Goal: Navigation & Orientation: Find specific page/section

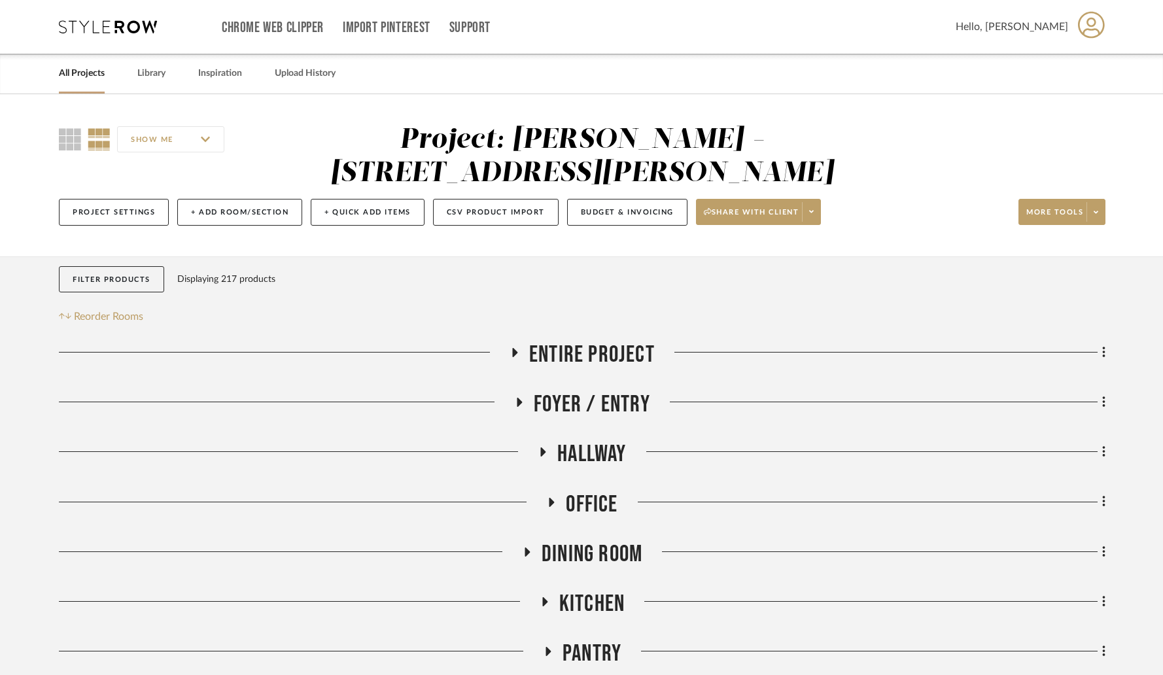
click at [79, 77] on link "All Projects" at bounding box center [82, 74] width 46 height 18
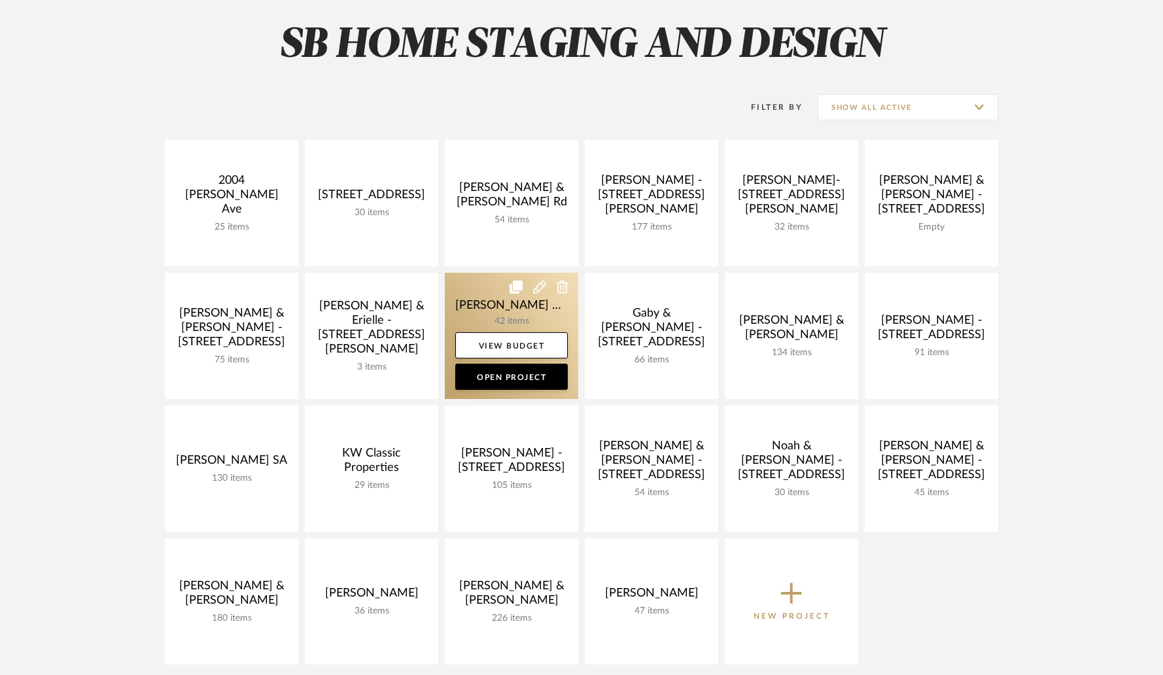
scroll to position [107, 0]
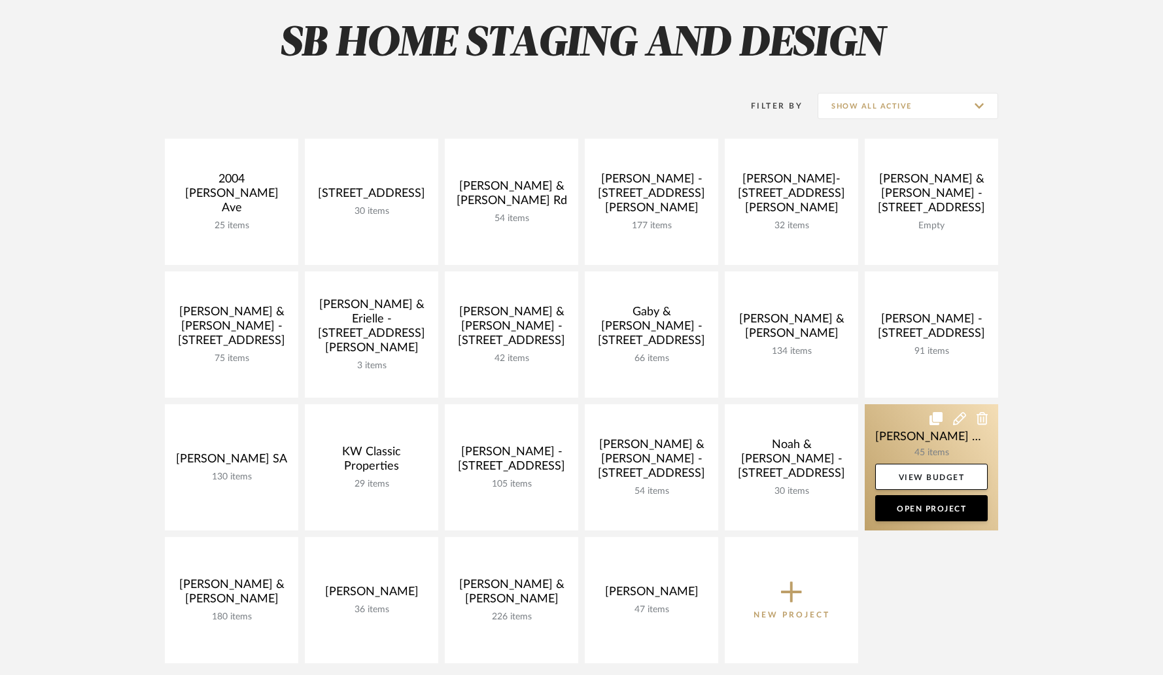
click at [884, 440] on link at bounding box center [931, 467] width 133 height 126
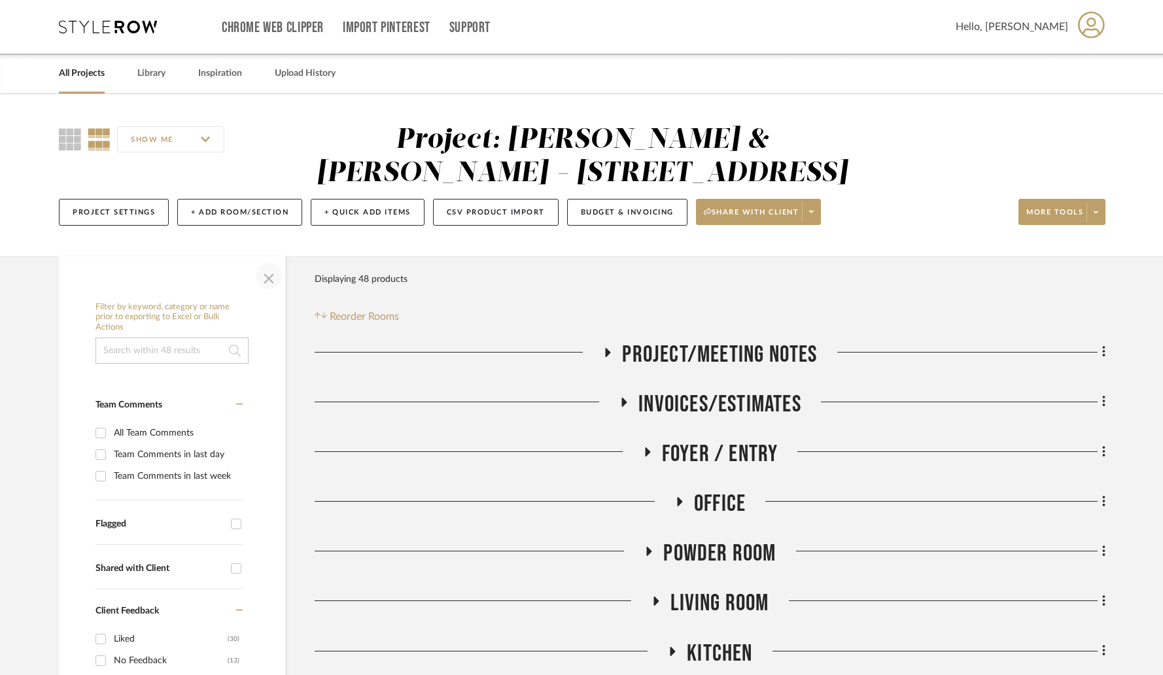
click at [264, 273] on span "button" at bounding box center [268, 275] width 31 height 31
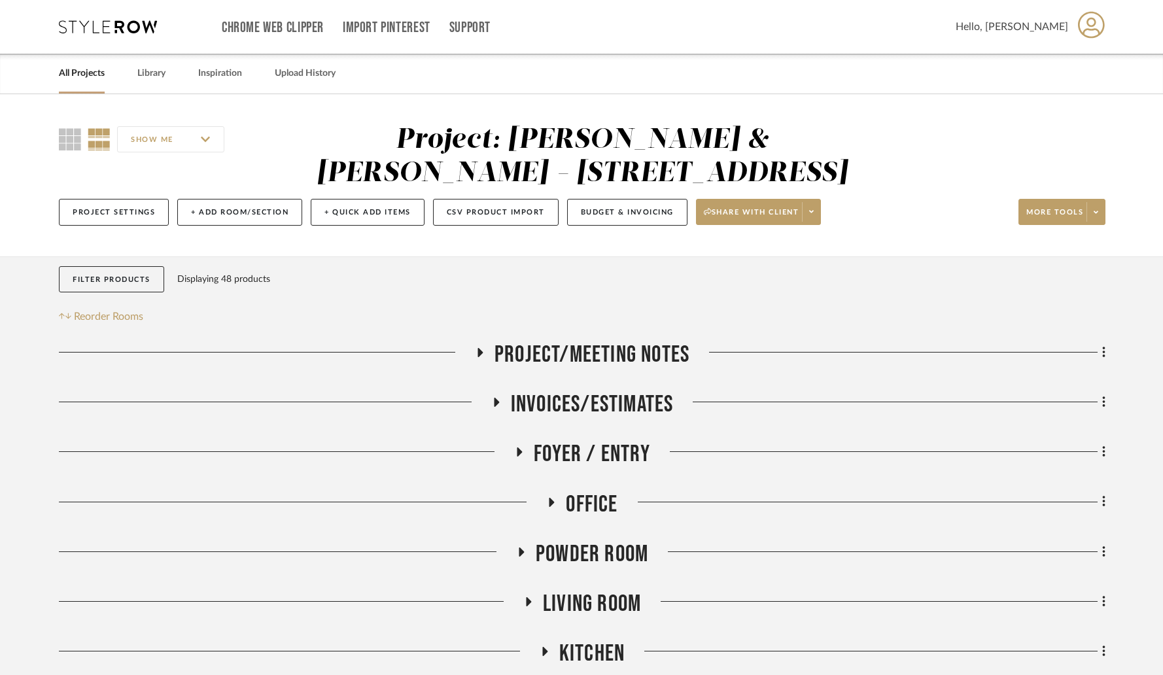
click at [480, 354] on icon at bounding box center [480, 352] width 5 height 9
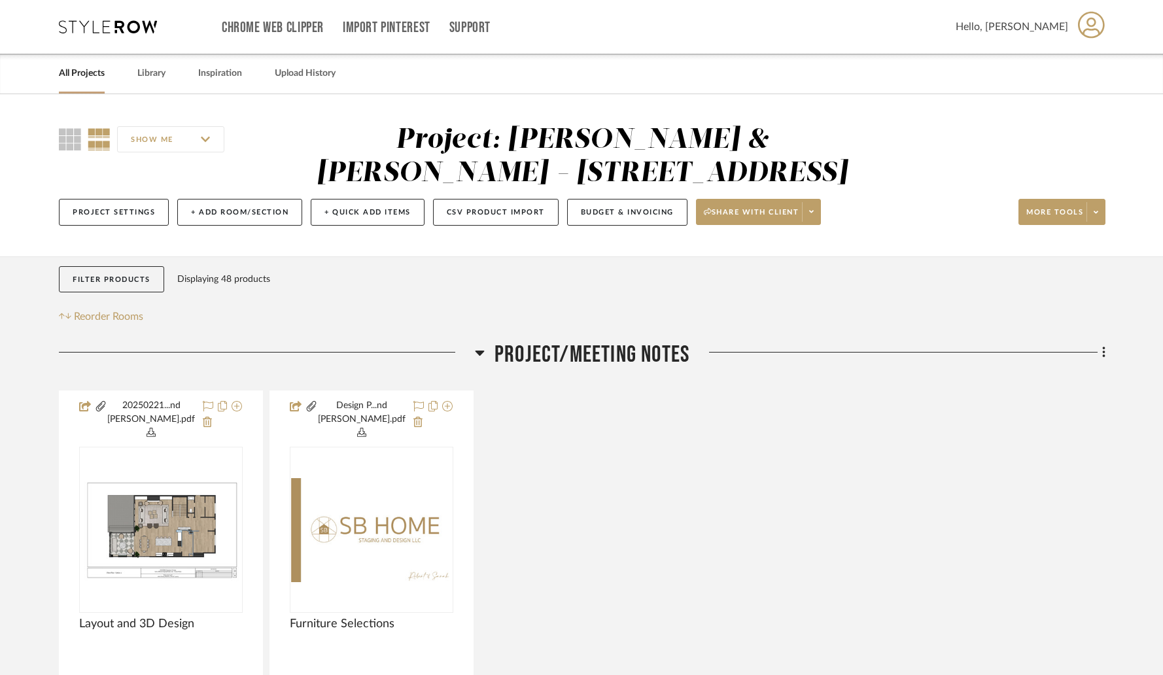
click at [480, 354] on icon at bounding box center [479, 353] width 9 height 5
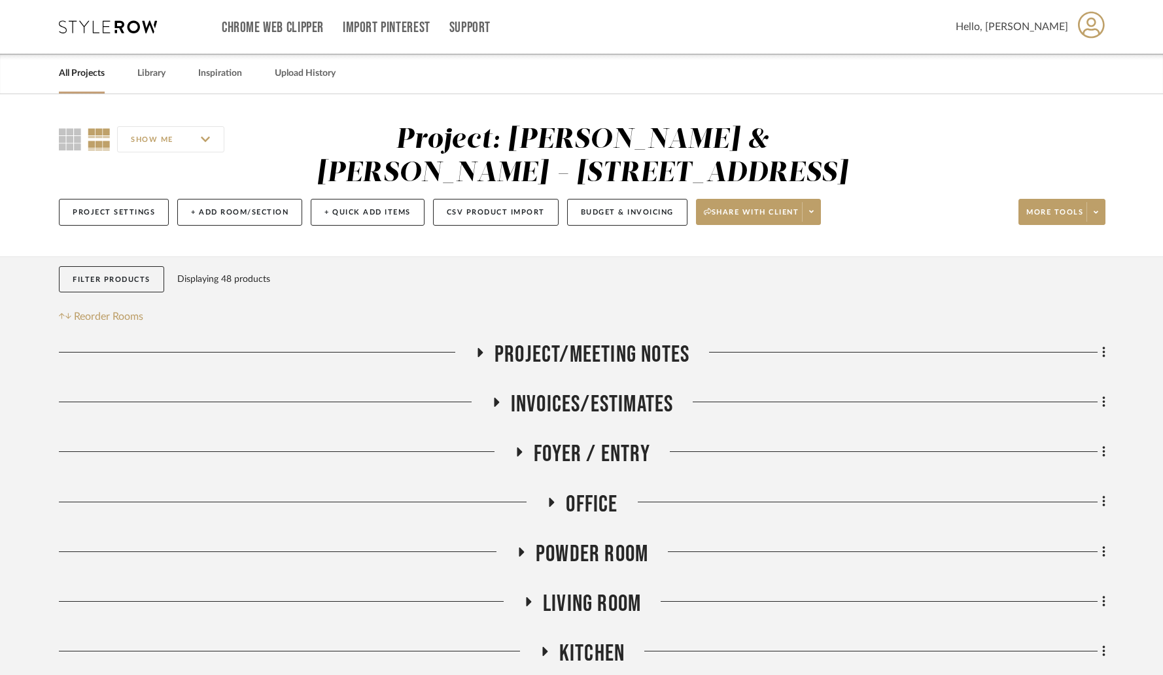
click at [497, 400] on icon at bounding box center [496, 403] width 16 height 10
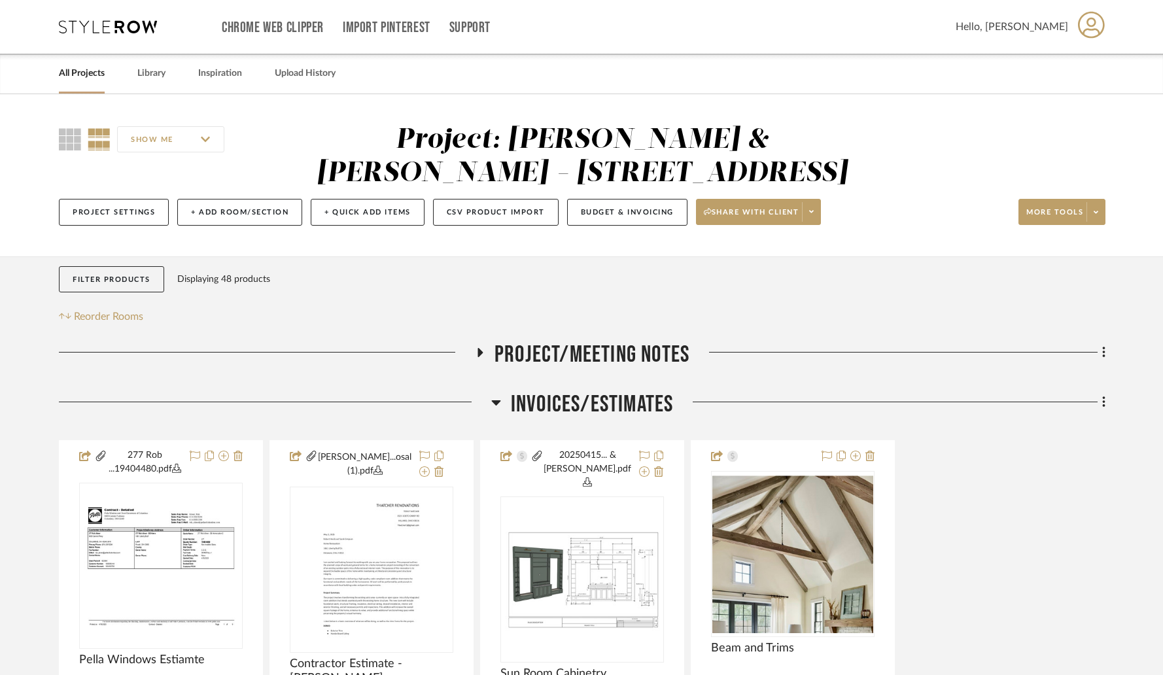
click at [497, 400] on icon at bounding box center [496, 403] width 10 height 16
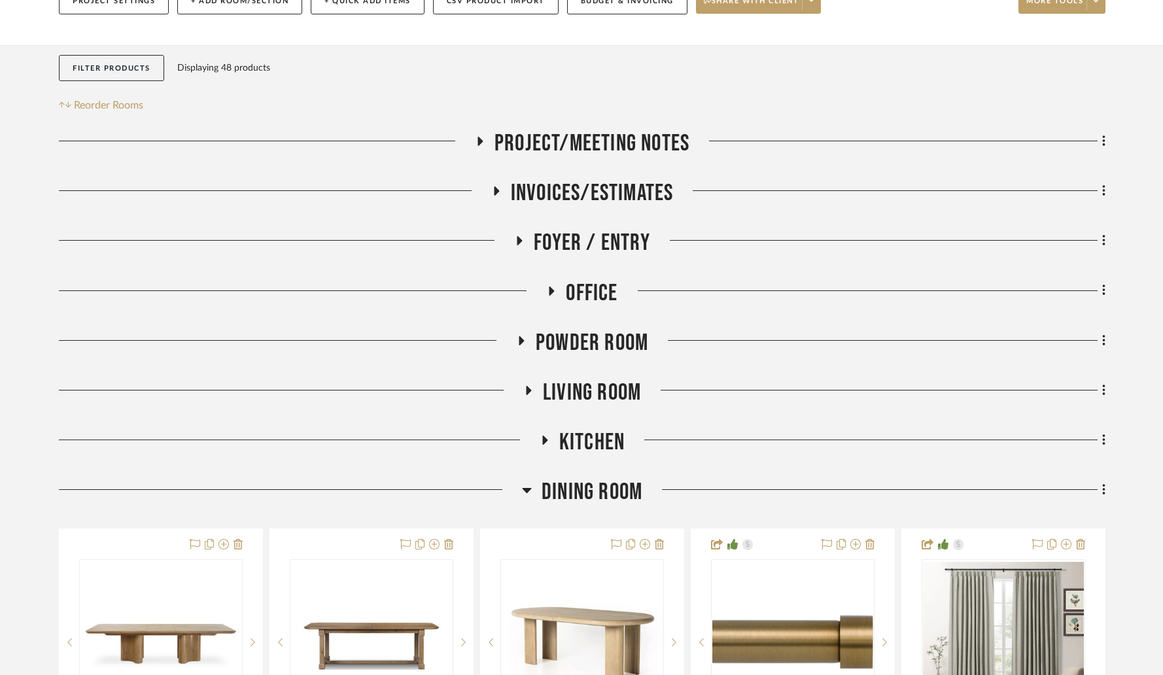
scroll to position [218, 0]
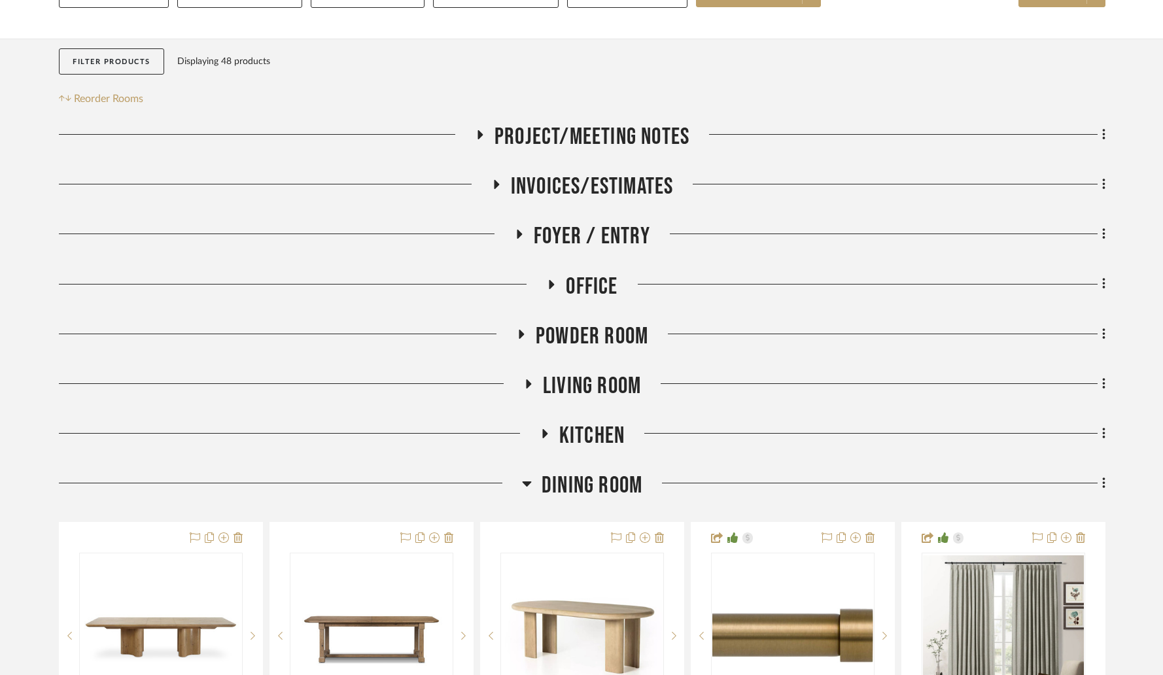
click at [518, 238] on icon at bounding box center [520, 234] width 5 height 9
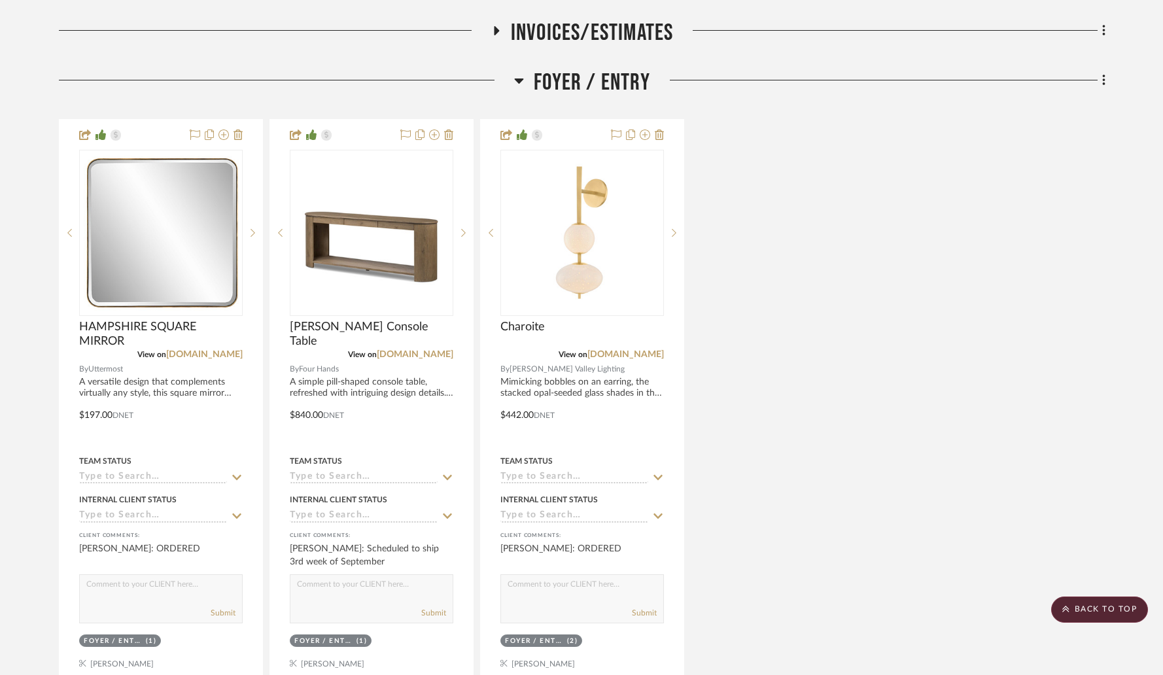
scroll to position [374, 0]
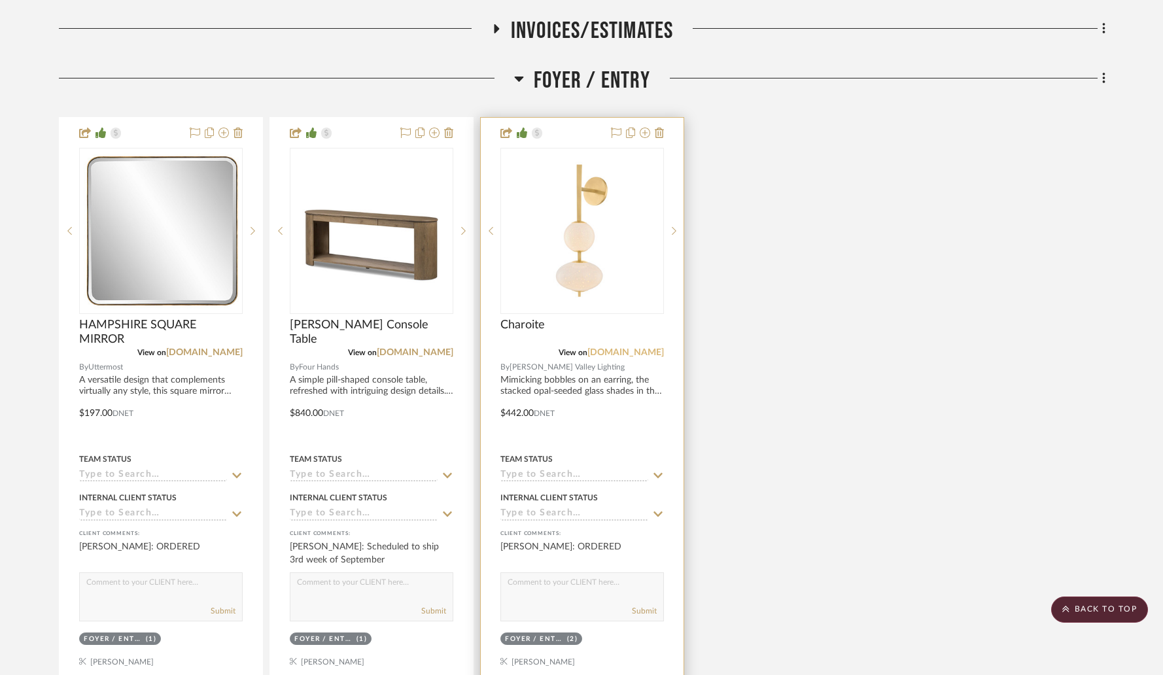
click at [628, 355] on link "[DOMAIN_NAME]" at bounding box center [626, 352] width 77 height 9
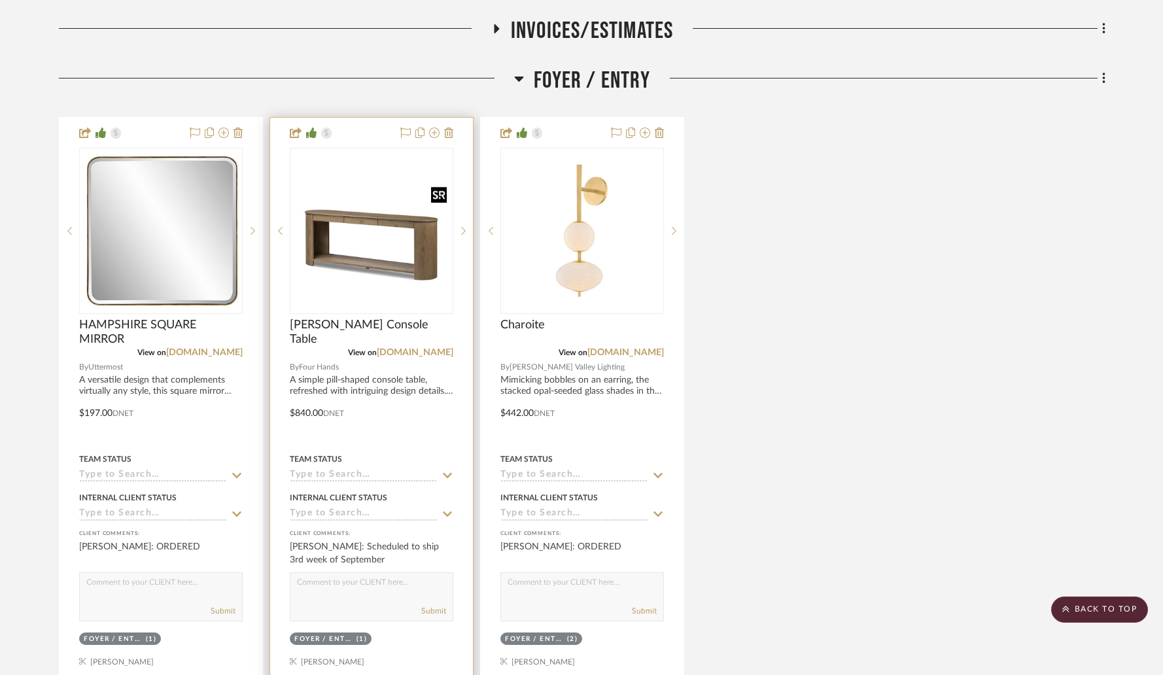
click at [412, 282] on img "0" at bounding box center [371, 230] width 161 height 161
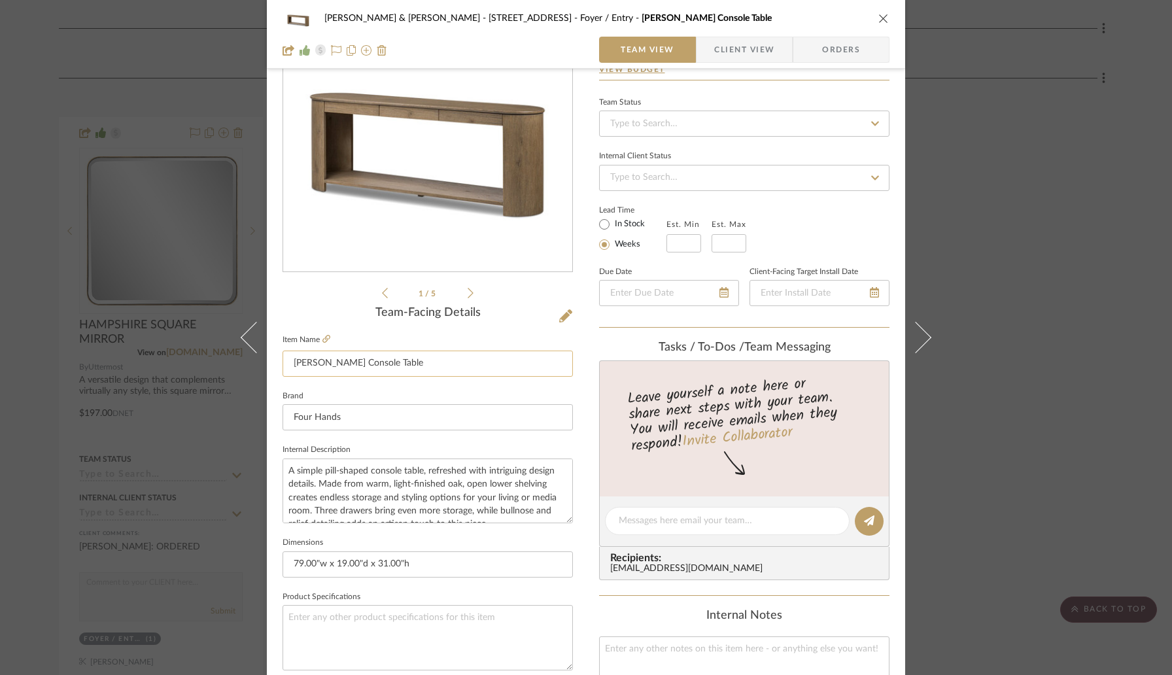
scroll to position [106, 0]
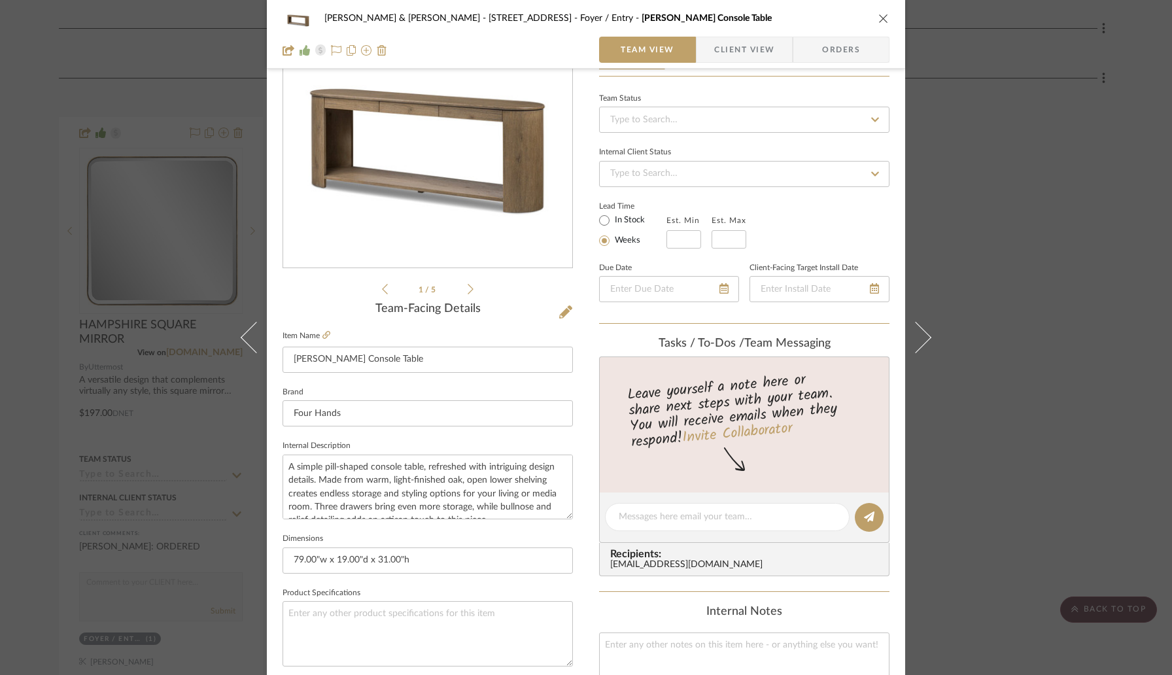
click at [28, 155] on div "[PERSON_NAME] & [PERSON_NAME] - [STREET_ADDRESS][PERSON_NAME] / Entry [PERSON_N…" at bounding box center [586, 337] width 1172 height 675
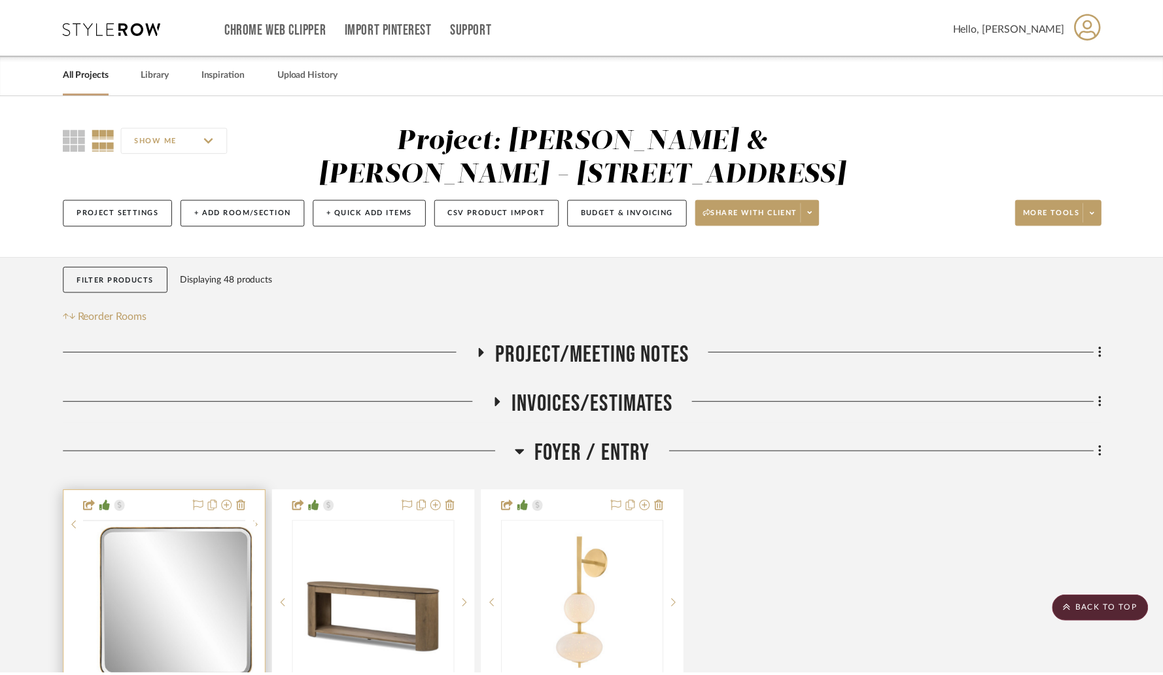
scroll to position [374, 0]
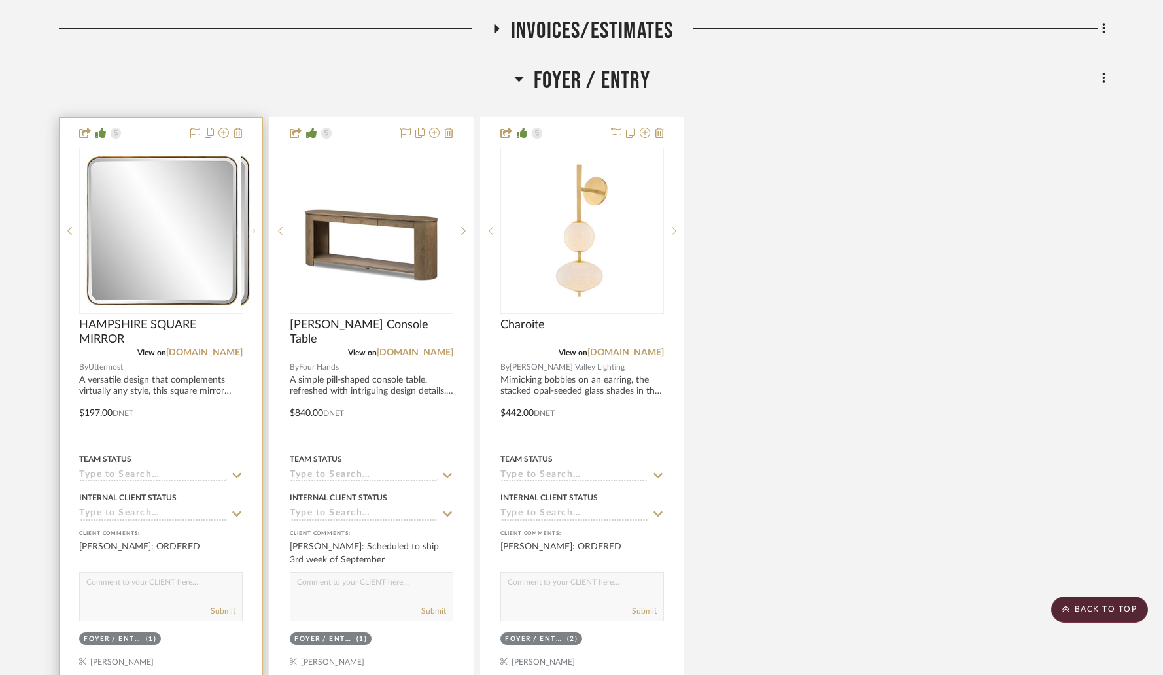
click at [151, 237] on div at bounding box center [161, 231] width 164 height 166
click at [167, 287] on img "0" at bounding box center [160, 230] width 161 height 161
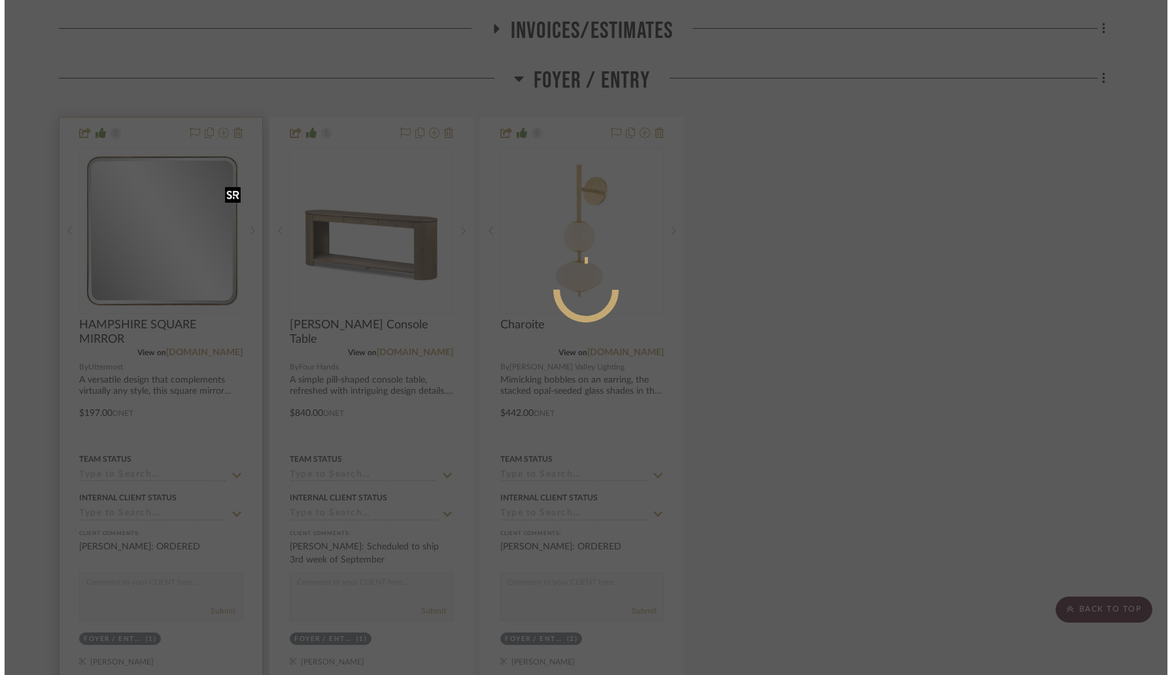
scroll to position [0, 0]
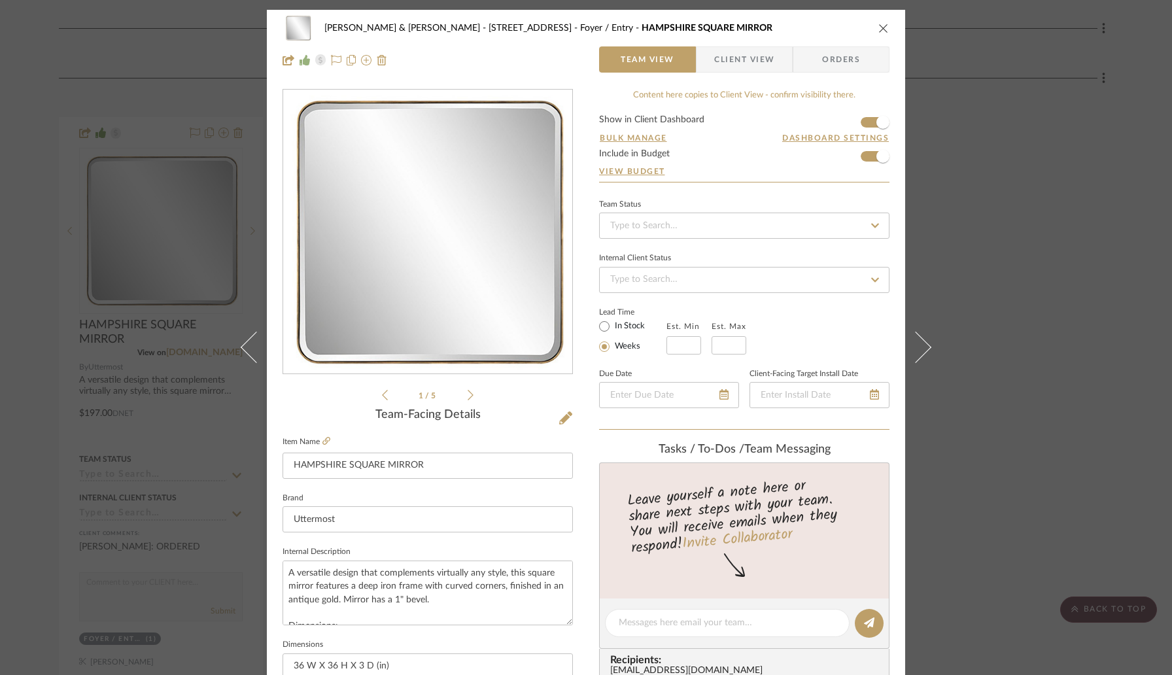
click at [880, 27] on icon "close" at bounding box center [884, 28] width 10 height 10
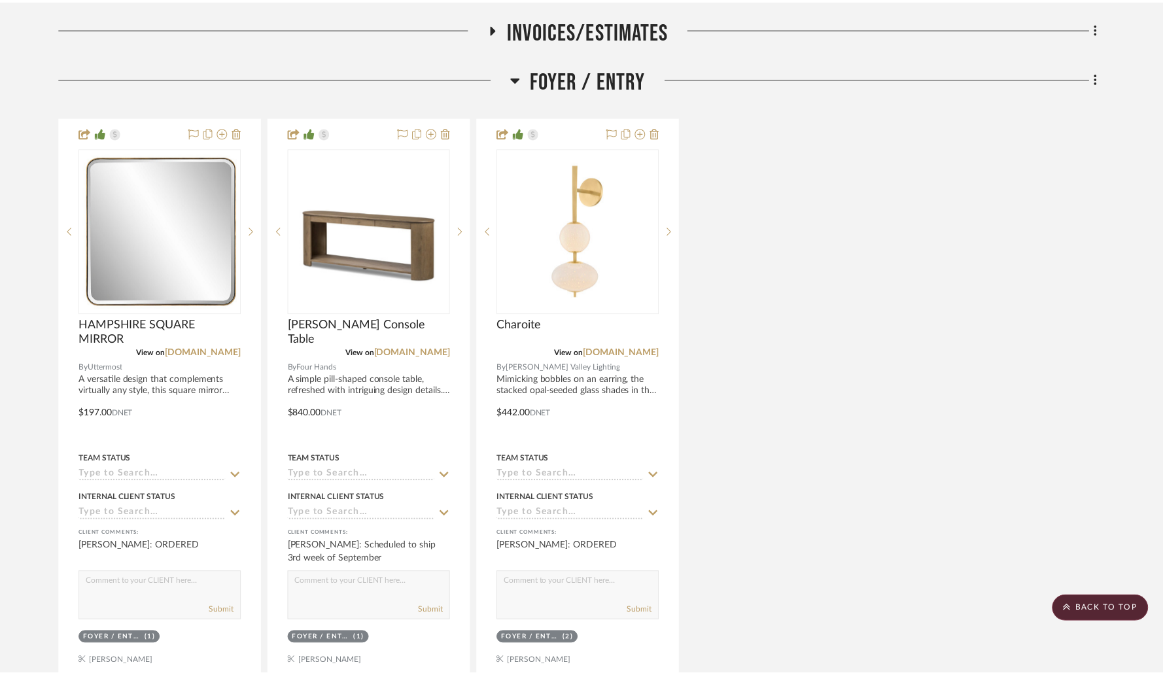
scroll to position [374, 0]
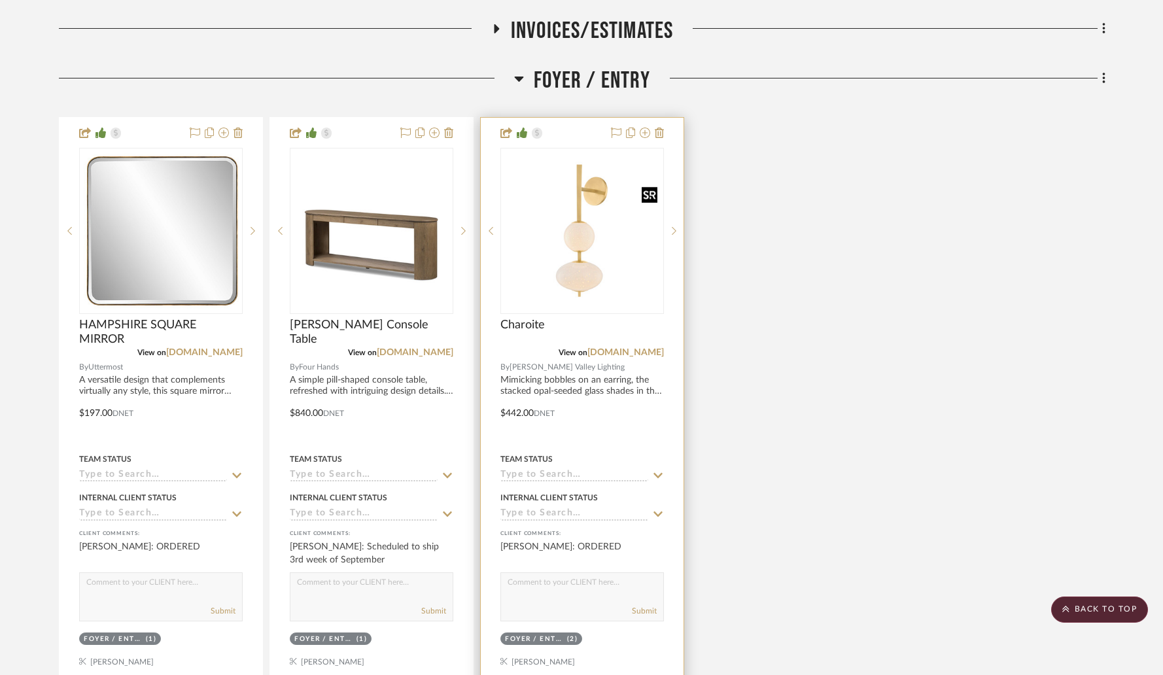
click at [577, 251] on img "0" at bounding box center [582, 230] width 161 height 161
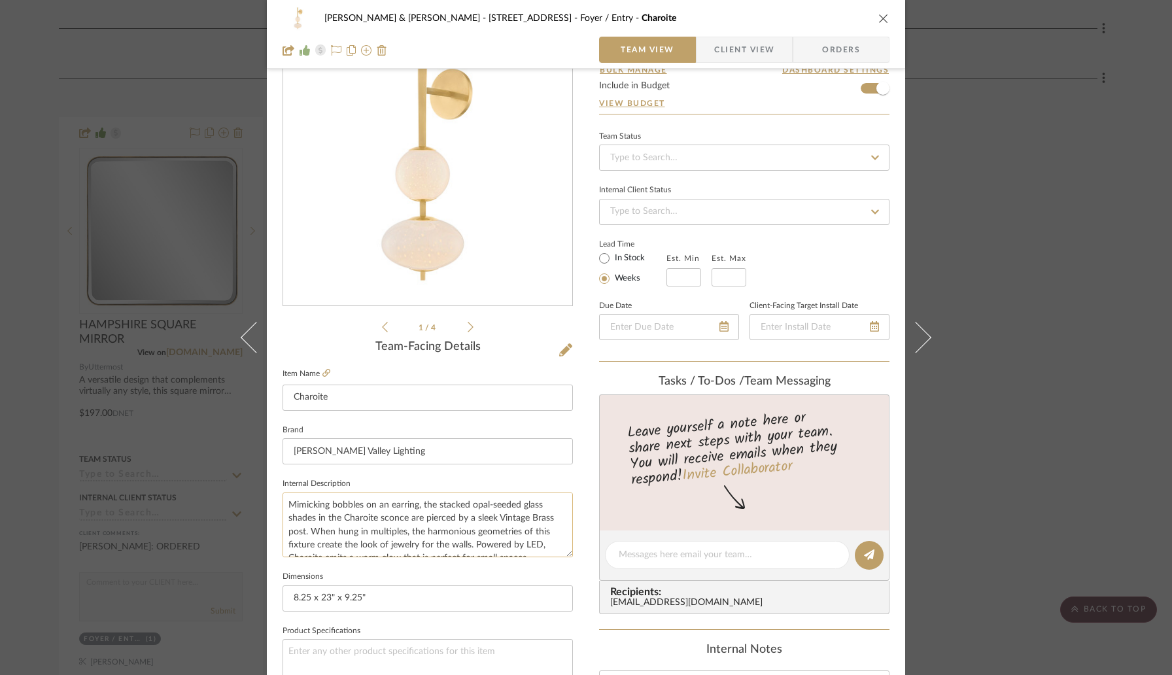
scroll to position [67, 0]
